Goal: Task Accomplishment & Management: Complete application form

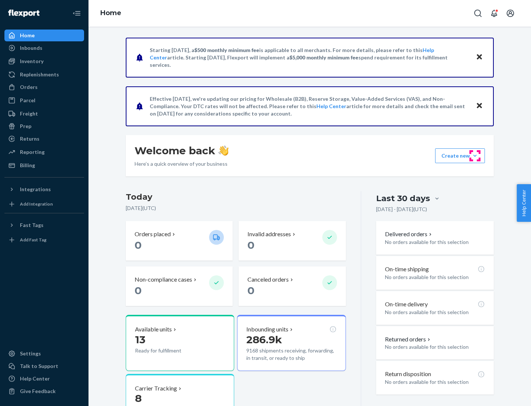
click at [475, 156] on button "Create new Create new inbound Create new order Create new product" at bounding box center [460, 155] width 50 height 15
click at [44, 48] on div "Inbounds" at bounding box center [44, 48] width 78 height 10
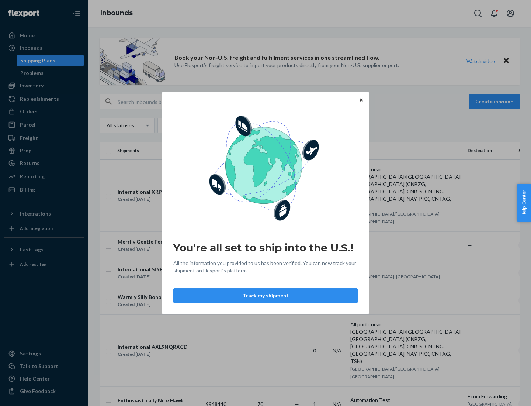
click at [44, 86] on div "You're all set to ship into the U.S.! All the information you provided to us ha…" at bounding box center [265, 203] width 531 height 406
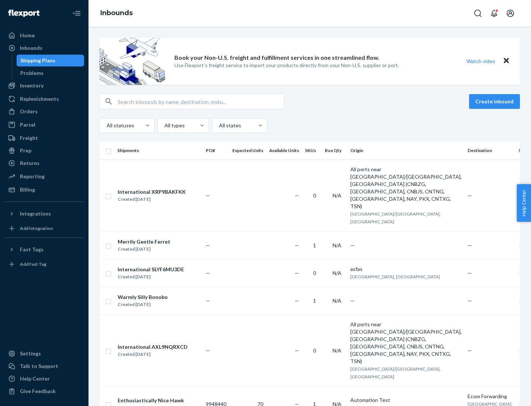
click at [310, 13] on div "Inbounds" at bounding box center [310, 13] width 443 height 27
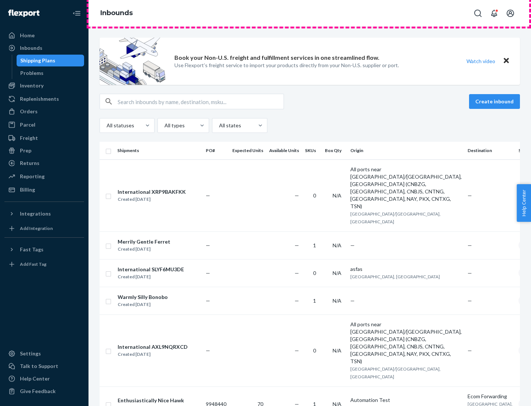
click at [310, 13] on div "Inbounds" at bounding box center [310, 13] width 443 height 27
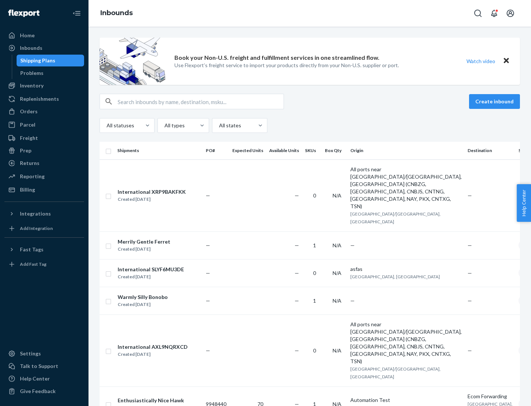
click at [310, 125] on div "All statuses All types All states" at bounding box center [310, 125] width 420 height 15
click at [37, 60] on div "Shipping Plans" at bounding box center [37, 60] width 35 height 7
click at [496, 101] on button "Create inbound" at bounding box center [494, 101] width 51 height 15
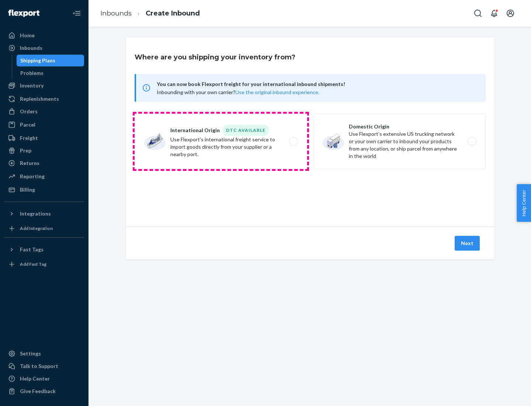
click at [221, 141] on label "International Origin DTC Available Use Flexport's international freight service…" at bounding box center [221, 141] width 173 height 55
click at [293, 141] on input "International Origin DTC Available Use Flexport's international freight service…" at bounding box center [295, 141] width 5 height 5
radio input "true"
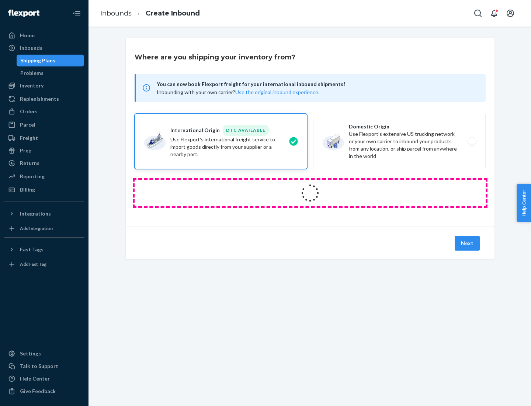
click at [310, 193] on icon at bounding box center [310, 193] width 21 height 21
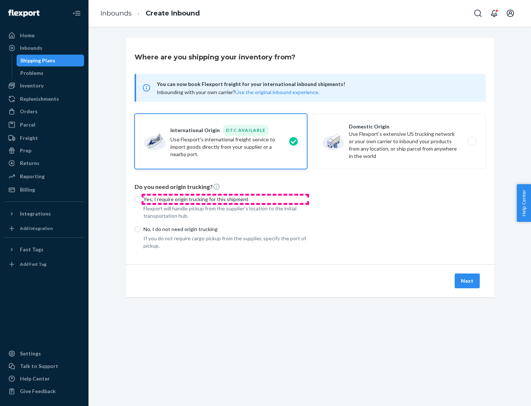
click at [225, 199] on p "Yes, I require origin trucking for this shipment" at bounding box center [225, 198] width 164 height 7
click at [141, 199] on input "Yes, I require origin trucking for this shipment" at bounding box center [138, 199] width 6 height 6
radio input "true"
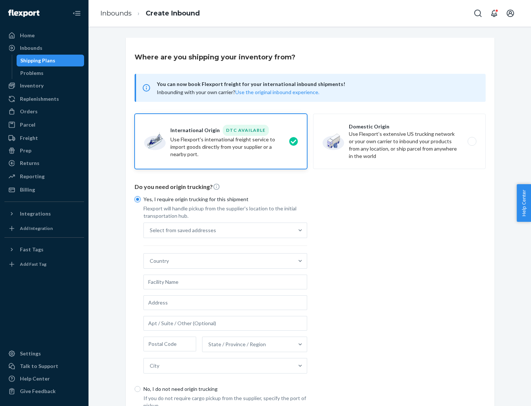
scroll to position [14, 0]
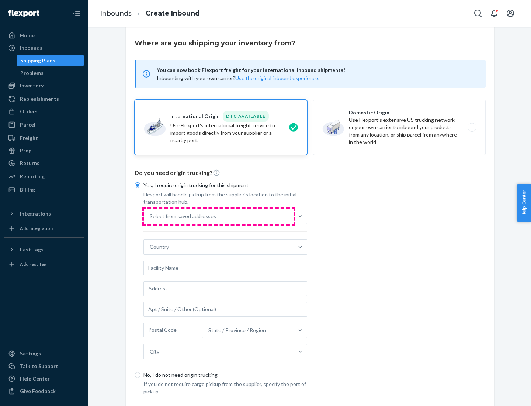
click at [219, 216] on div "Select from saved addresses" at bounding box center [219, 216] width 150 height 15
click at [150, 216] on input "Select from saved addresses" at bounding box center [150, 215] width 1 height 7
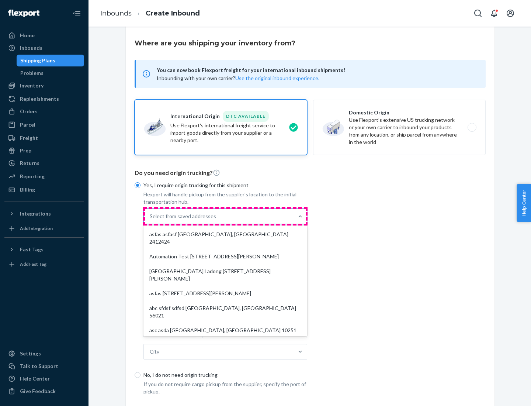
scroll to position [32, 0]
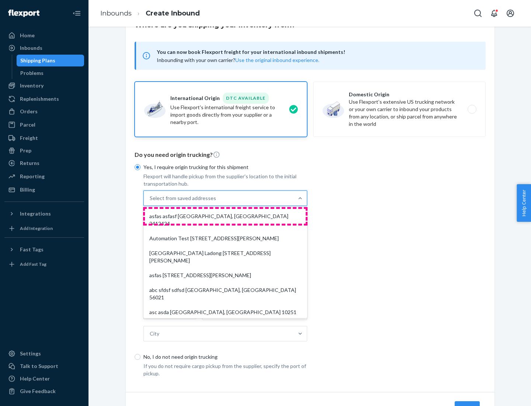
click at [225, 216] on div "asfas asfasf [GEOGRAPHIC_DATA], [GEOGRAPHIC_DATA] 2412424" at bounding box center [225, 220] width 161 height 22
click at [150, 202] on input "option asfas asfasf [GEOGRAPHIC_DATA], [GEOGRAPHIC_DATA] 2412424 focused, 1 of …" at bounding box center [150, 197] width 1 height 7
type input "asfas"
type input "asfasf"
type input "2412424"
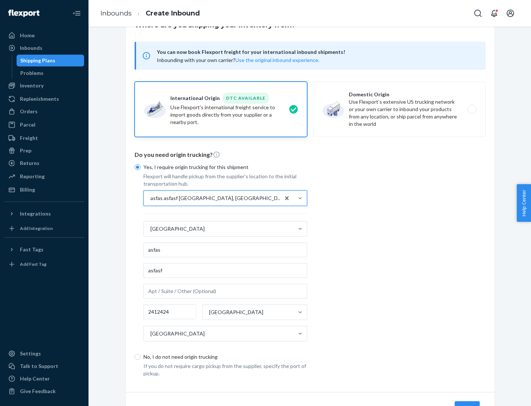
scroll to position [69, 0]
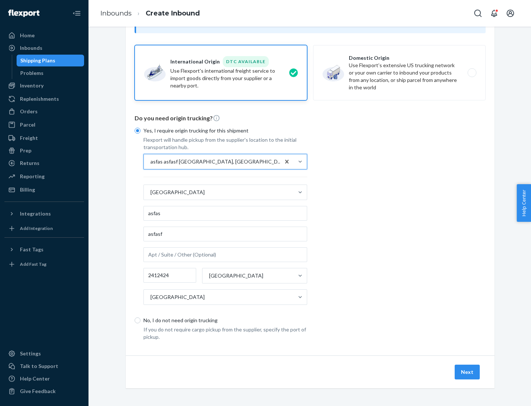
click at [468, 371] on button "Next" at bounding box center [467, 371] width 25 height 15
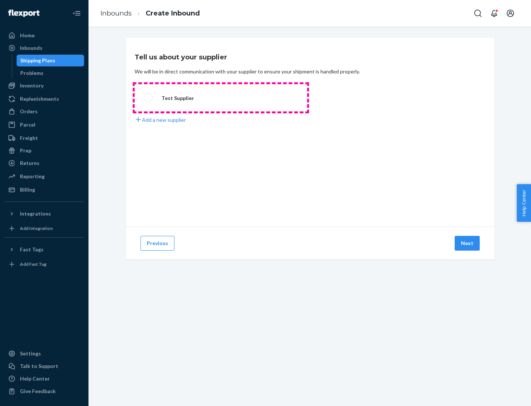
click at [221, 98] on label "Test Supplier" at bounding box center [221, 97] width 173 height 27
click at [149, 98] on input "Test Supplier" at bounding box center [146, 98] width 5 height 5
radio input "true"
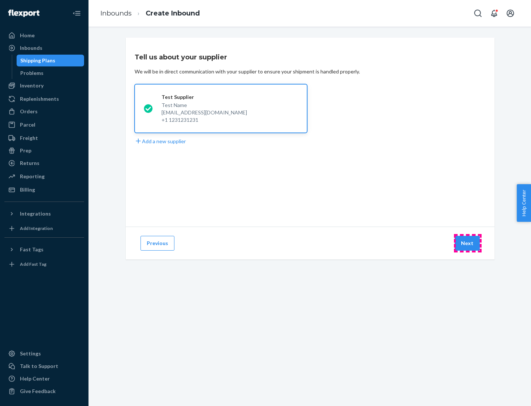
click at [468, 243] on button "Next" at bounding box center [467, 243] width 25 height 15
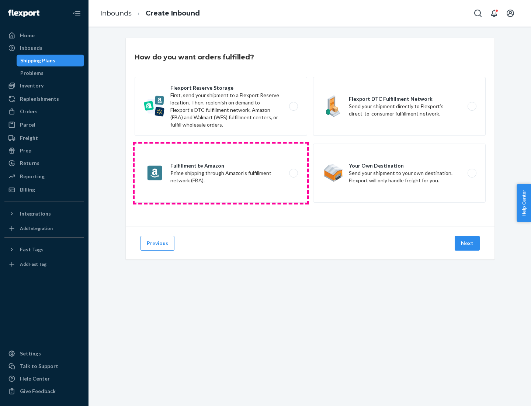
click at [221, 173] on label "Fulfillment by Amazon Prime shipping through Amazon’s fulfillment network (FBA)." at bounding box center [221, 172] width 173 height 59
click at [293, 173] on input "Fulfillment by Amazon Prime shipping through Amazon’s fulfillment network (FBA)." at bounding box center [295, 173] width 5 height 5
radio input "true"
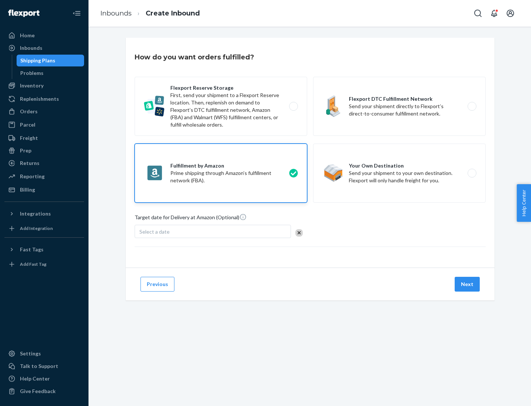
click at [468, 284] on button "Next" at bounding box center [467, 284] width 25 height 15
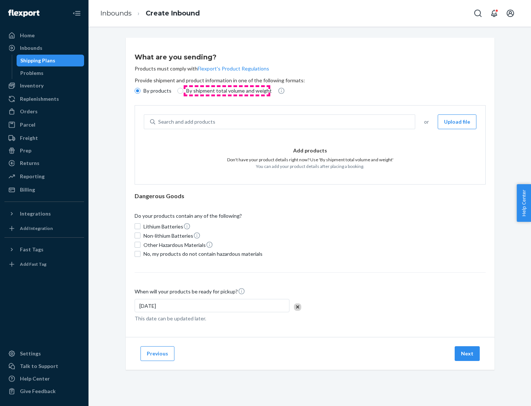
click at [227, 91] on p "By shipment total volume and weight" at bounding box center [229, 90] width 86 height 7
click at [183, 91] on input "By shipment total volume and weight" at bounding box center [180, 91] width 6 height 6
radio input "true"
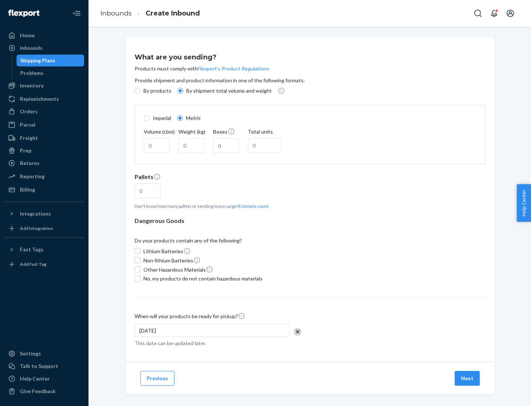
click at [157, 91] on p "By products" at bounding box center [157, 90] width 28 height 7
click at [141, 91] on input "By products" at bounding box center [138, 91] width 6 height 6
radio input "true"
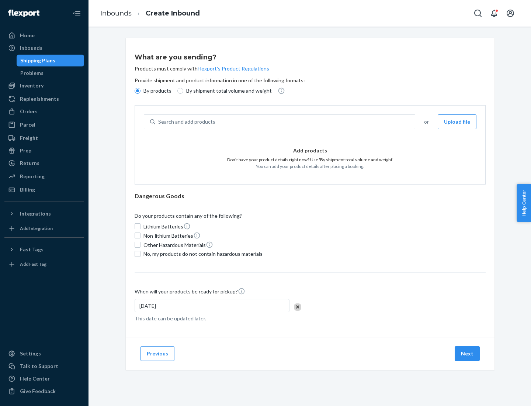
click at [285, 122] on div "Search and add products" at bounding box center [285, 121] width 260 height 13
click at [159, 122] on input "Search and add products" at bounding box center [158, 121] width 1 height 7
type input "test"
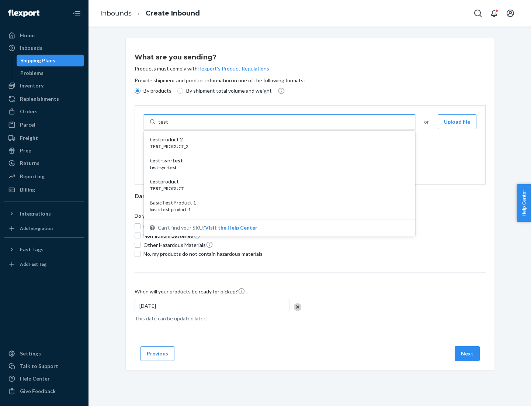
click at [277, 139] on div "test product 2" at bounding box center [277, 139] width 254 height 7
click at [168, 125] on input "test" at bounding box center [163, 121] width 10 height 7
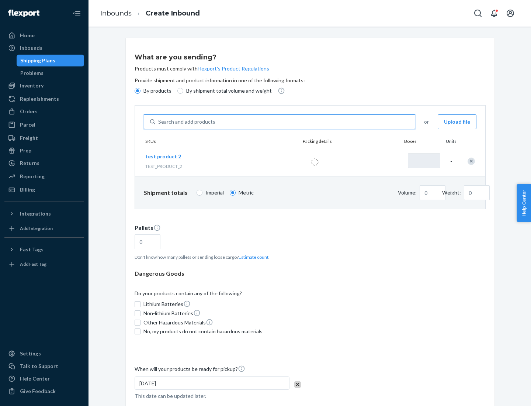
type input "1"
type input "0.02"
type input "22.23"
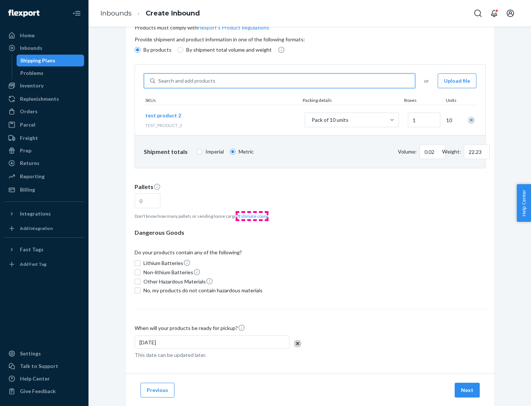
click at [252, 216] on button "Estimate count" at bounding box center [254, 216] width 30 height 6
type input "1"
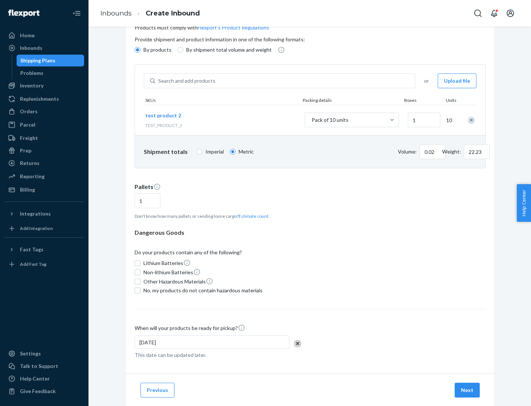
scroll to position [59, 0]
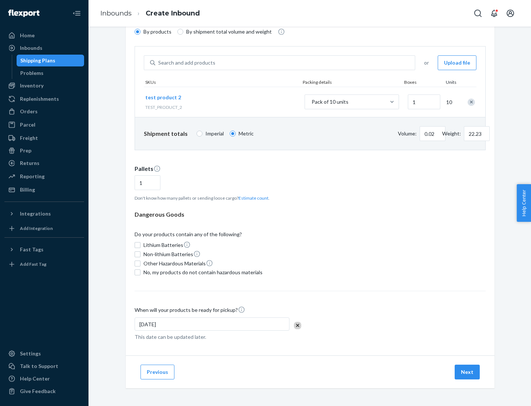
click at [202, 272] on span "No, my products do not contain hazardous materials" at bounding box center [202, 272] width 119 height 7
click at [141, 272] on input "No, my products do not contain hazardous materials" at bounding box center [138, 272] width 6 height 6
checkbox input "true"
click at [468, 372] on button "Next" at bounding box center [467, 371] width 25 height 15
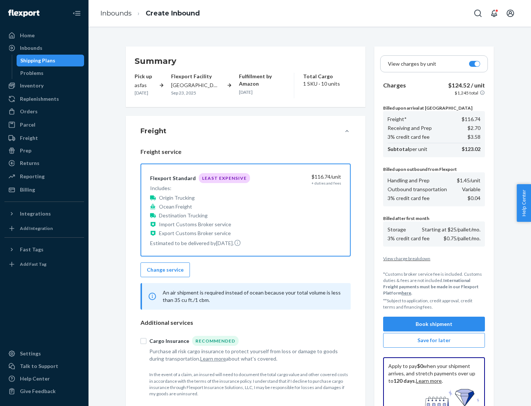
scroll to position [108, 0]
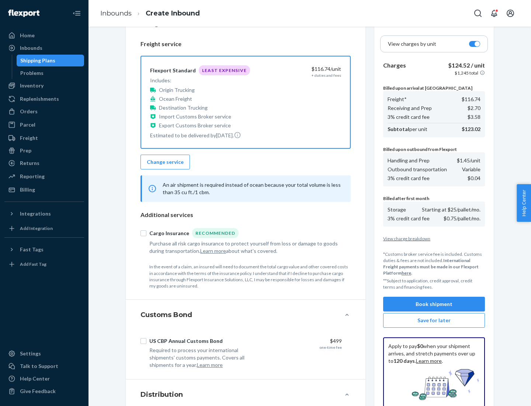
click at [434, 304] on button "Book shipment" at bounding box center [434, 304] width 102 height 15
